Goal: Information Seeking & Learning: Find specific fact

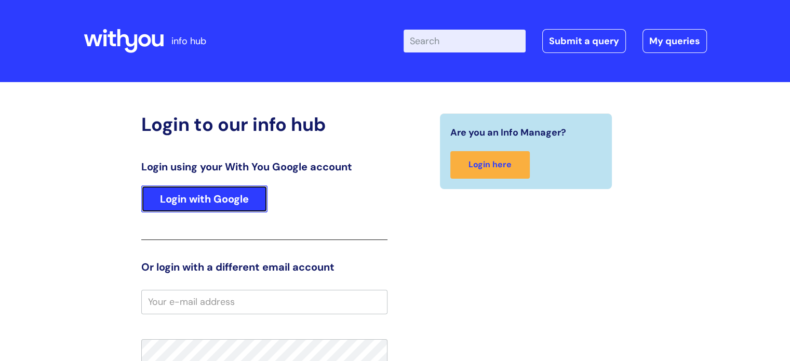
click at [244, 192] on link "Login with Google" at bounding box center [204, 198] width 126 height 27
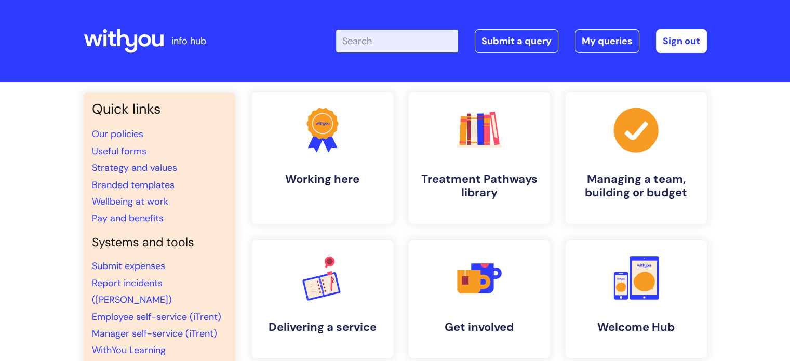
click at [136, 225] on li "Pay and benefits" at bounding box center [159, 218] width 135 height 17
click at [141, 215] on link "Pay and benefits" at bounding box center [128, 218] width 72 height 12
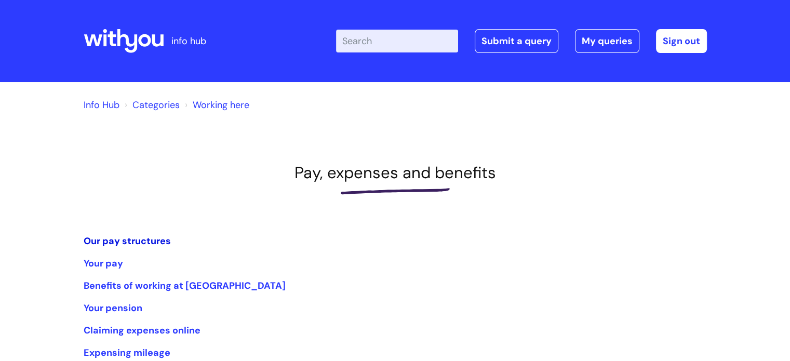
click at [153, 241] on link "Our pay structures" at bounding box center [127, 241] width 87 height 12
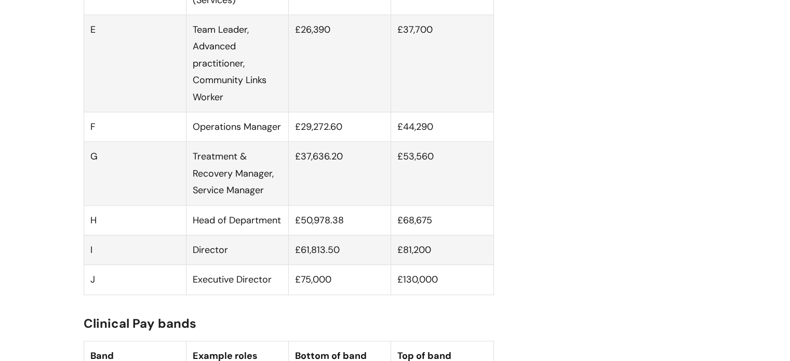
scroll to position [964, 0]
